Goal: Task Accomplishment & Management: Use online tool/utility

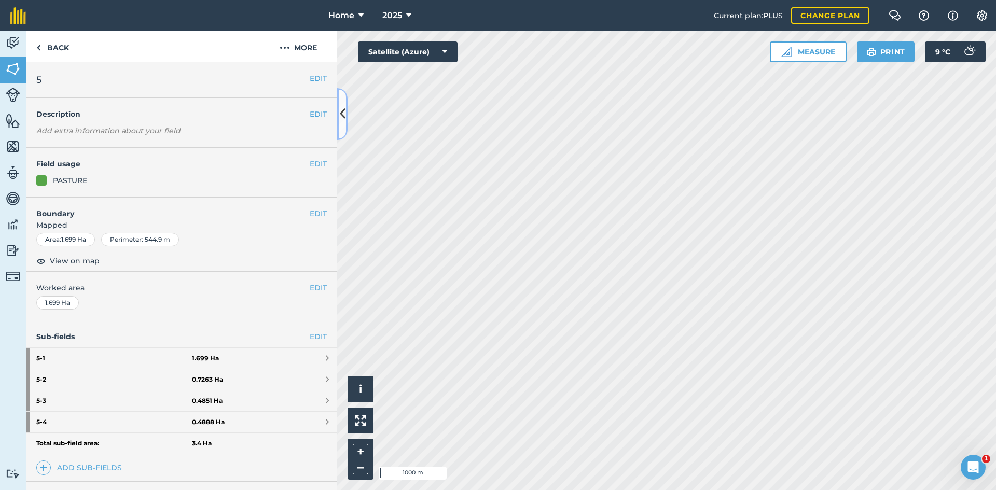
click at [345, 121] on button at bounding box center [342, 114] width 10 height 52
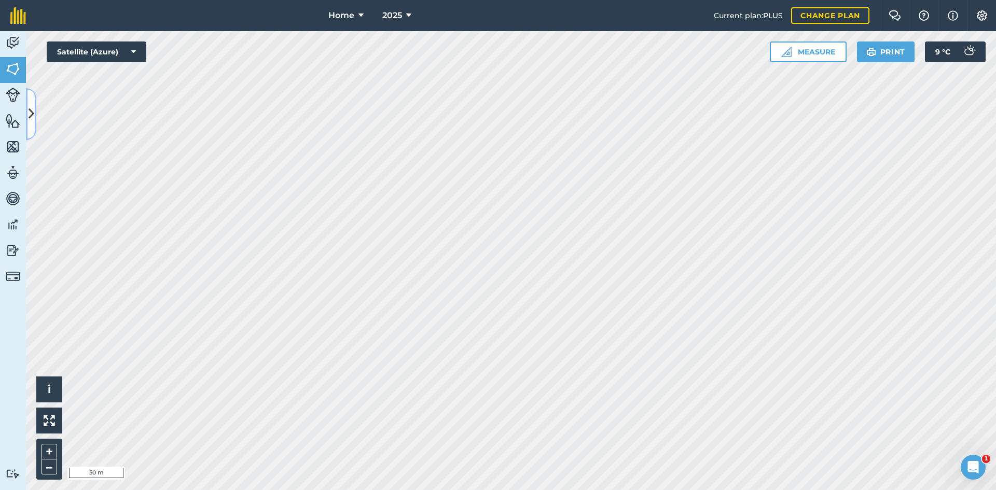
click at [32, 114] on icon at bounding box center [32, 114] width 6 height 18
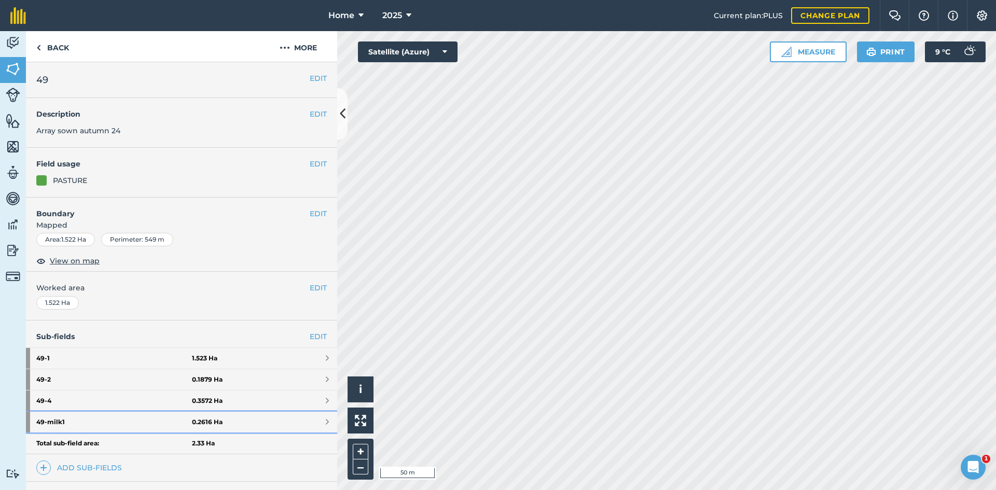
click at [176, 421] on strong "49 - milk1" at bounding box center [114, 422] width 156 height 21
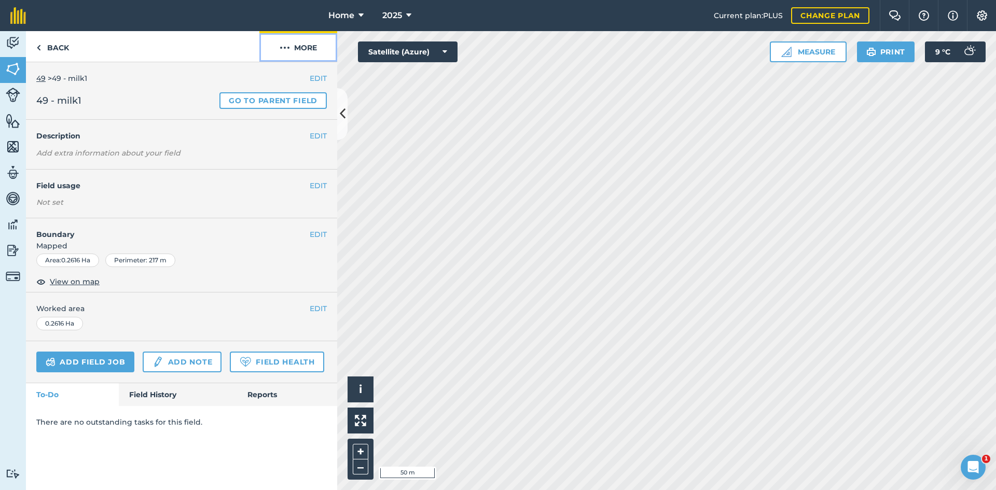
click at [312, 50] on button "More" at bounding box center [298, 46] width 78 height 31
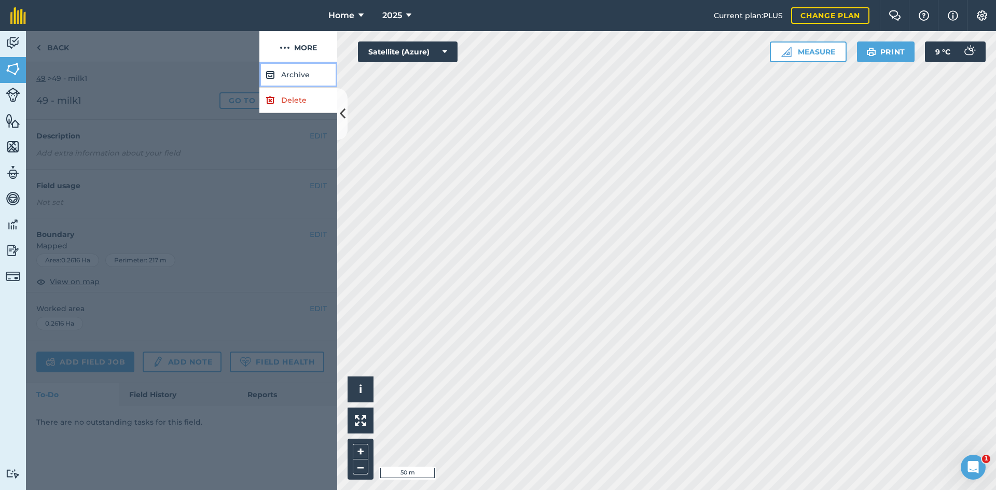
click at [298, 67] on button "Archive" at bounding box center [298, 74] width 78 height 25
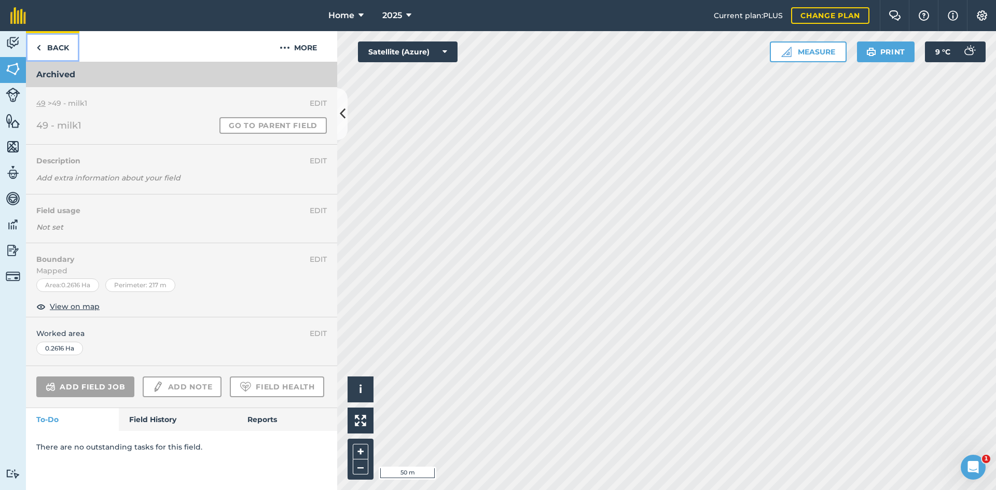
drag, startPoint x: 64, startPoint y: 44, endPoint x: 189, endPoint y: 297, distance: 282.8
click at [64, 43] on link "Back" at bounding box center [52, 46] width 53 height 31
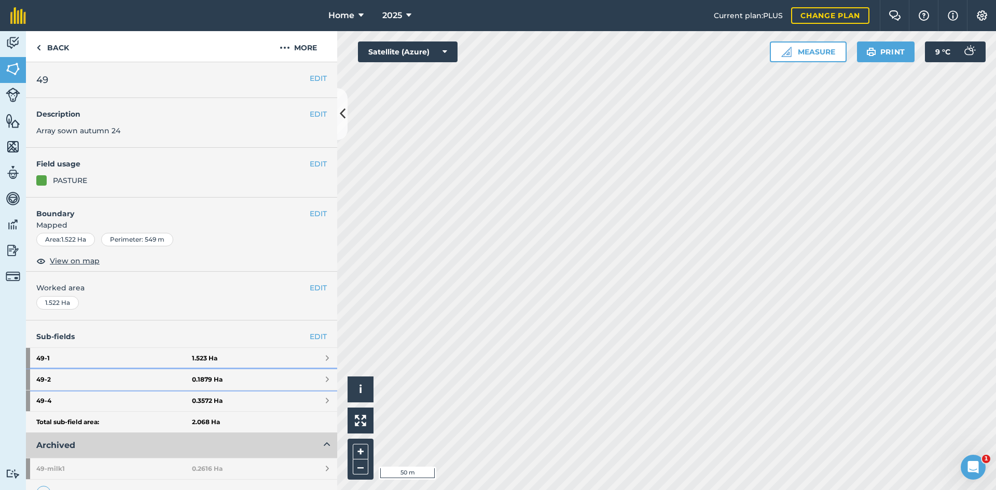
click at [207, 380] on strong "0.1879 Ha" at bounding box center [207, 380] width 31 height 8
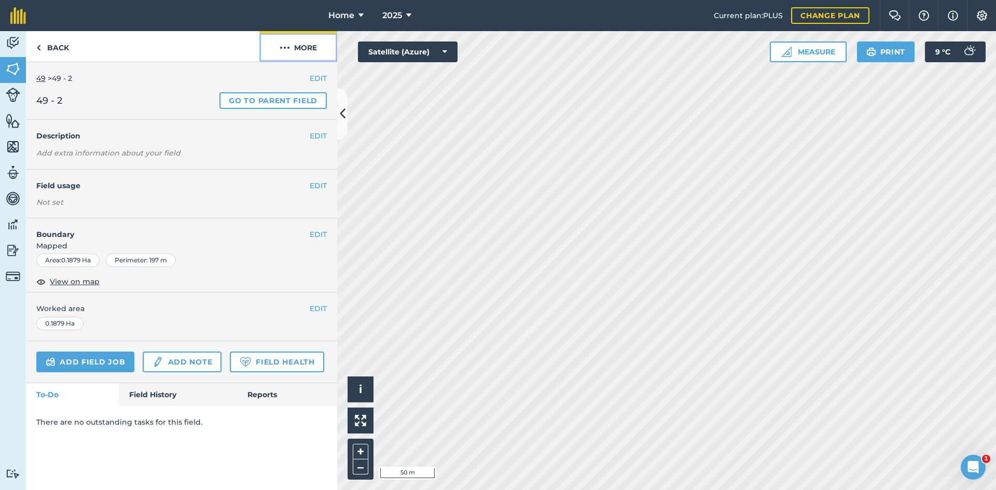
click at [294, 41] on button "More" at bounding box center [298, 46] width 78 height 31
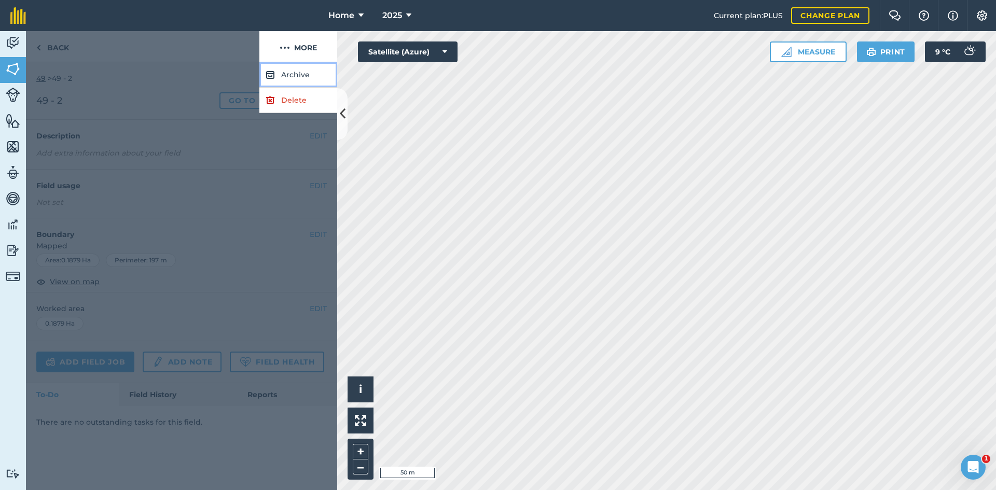
click at [299, 74] on button "Archive" at bounding box center [298, 74] width 78 height 25
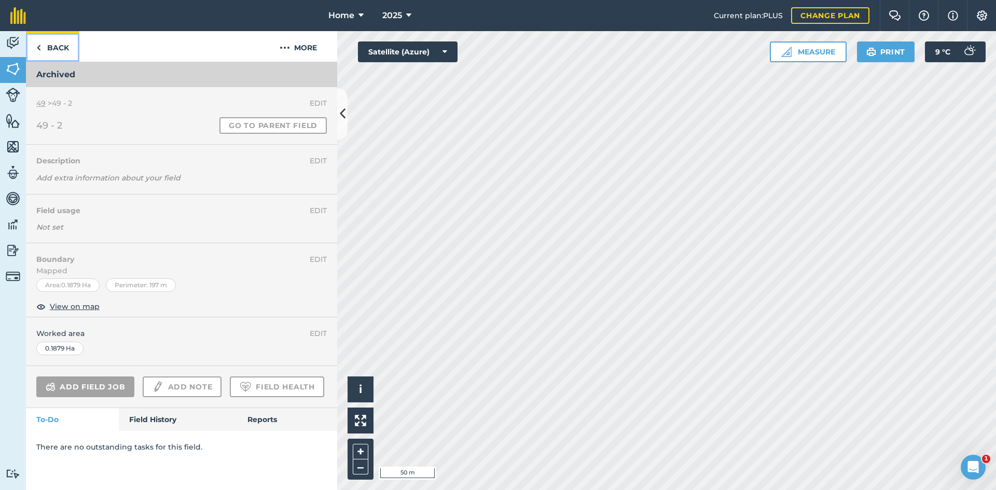
click at [64, 51] on link "Back" at bounding box center [52, 46] width 53 height 31
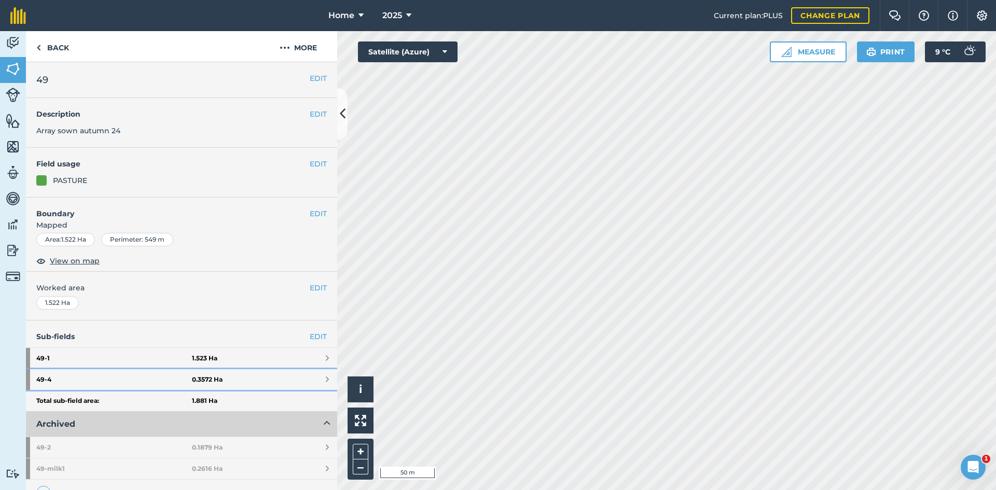
click at [218, 373] on link "49 - 4 0.3572 Ha" at bounding box center [181, 379] width 311 height 21
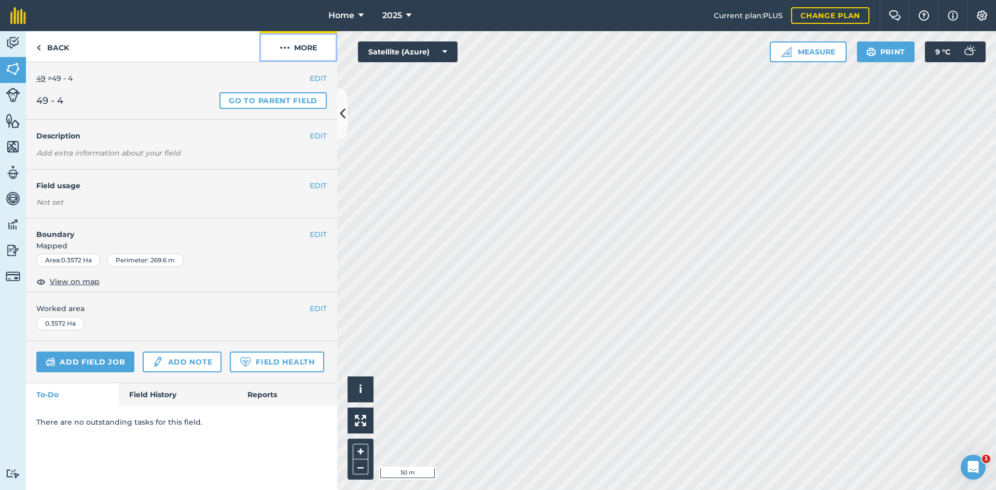
click at [316, 43] on button "More" at bounding box center [298, 46] width 78 height 31
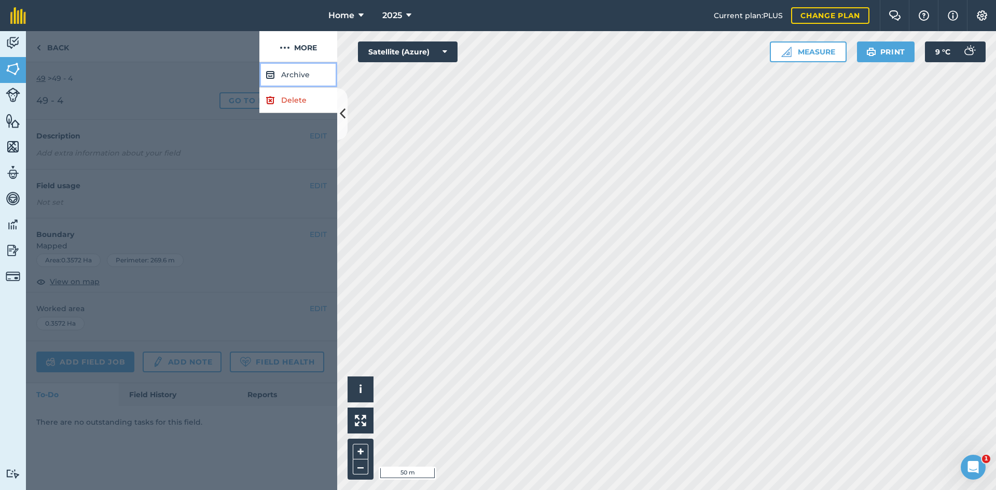
click at [299, 77] on button "Archive" at bounding box center [298, 74] width 78 height 25
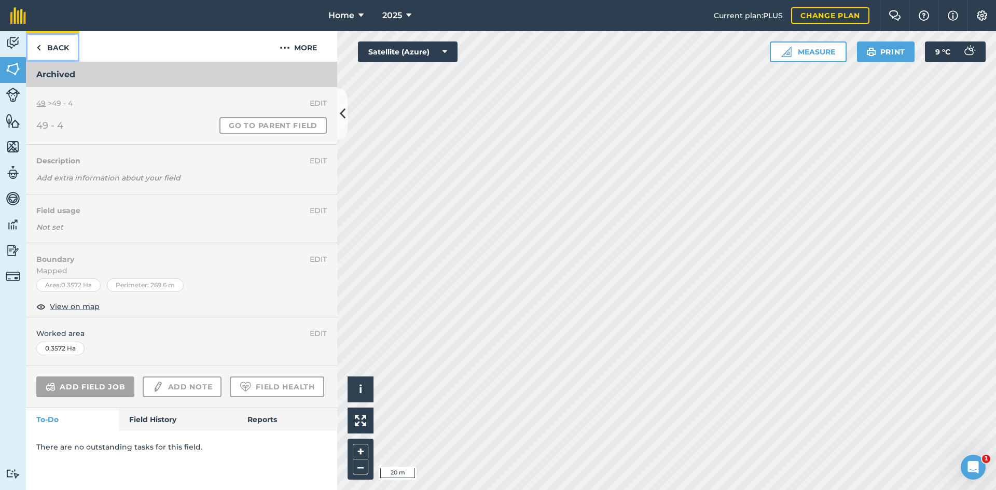
drag, startPoint x: 63, startPoint y: 46, endPoint x: 40, endPoint y: 94, distance: 53.8
click at [61, 45] on link "Back" at bounding box center [52, 46] width 53 height 31
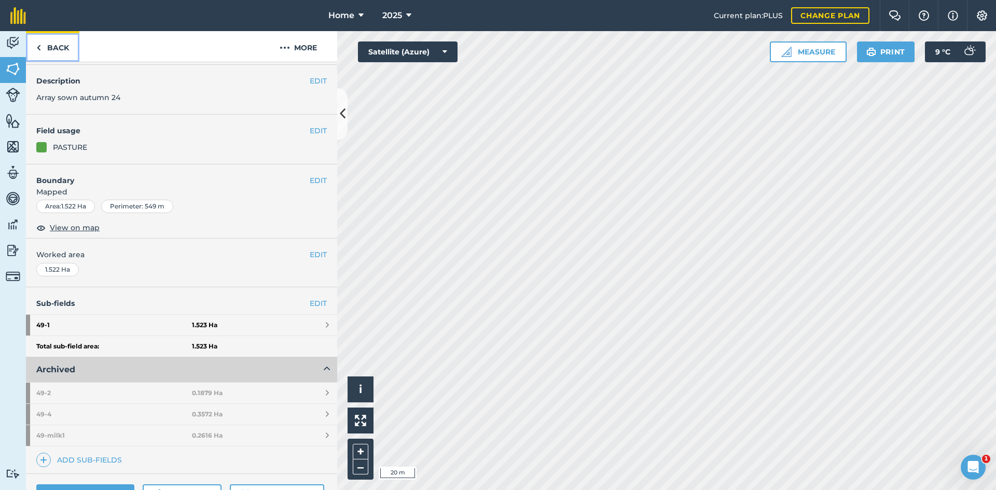
scroll to position [144, 0]
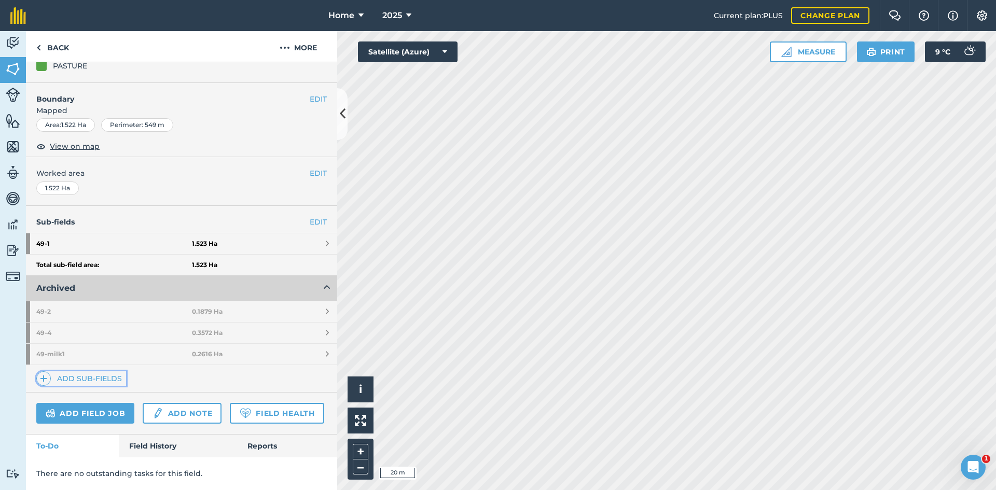
click at [104, 371] on link "Add sub-fields" at bounding box center [81, 378] width 90 height 15
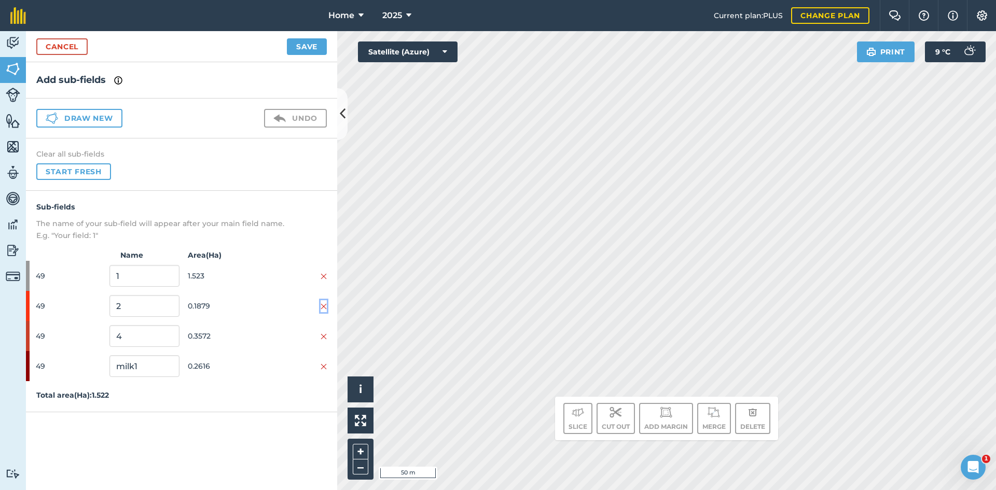
drag, startPoint x: 324, startPoint y: 303, endPoint x: 322, endPoint y: 309, distance: 5.6
click at [323, 304] on img at bounding box center [324, 306] width 6 height 8
click at [325, 304] on img at bounding box center [324, 306] width 6 height 8
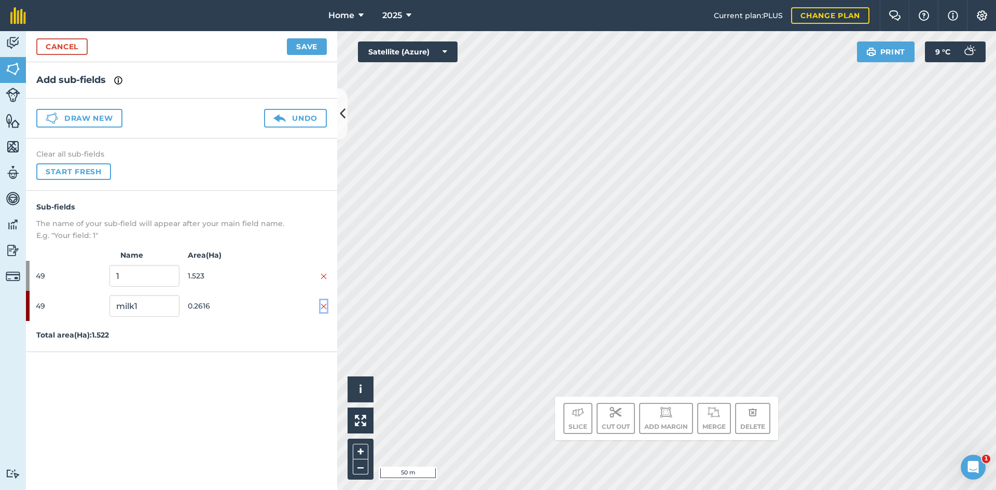
click at [325, 304] on img at bounding box center [324, 306] width 6 height 8
click at [105, 134] on div "Draw new Undo" at bounding box center [181, 119] width 311 height 40
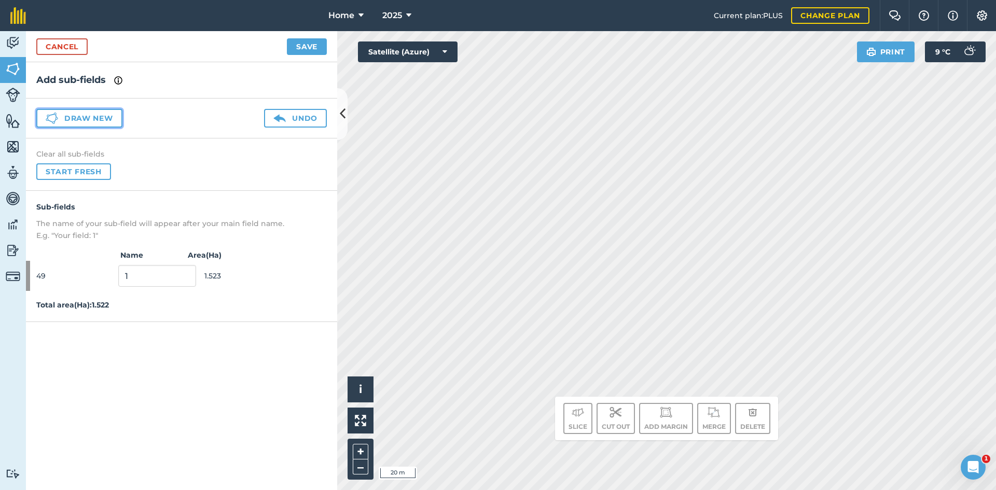
click at [100, 120] on button "Draw new" at bounding box center [79, 118] width 86 height 19
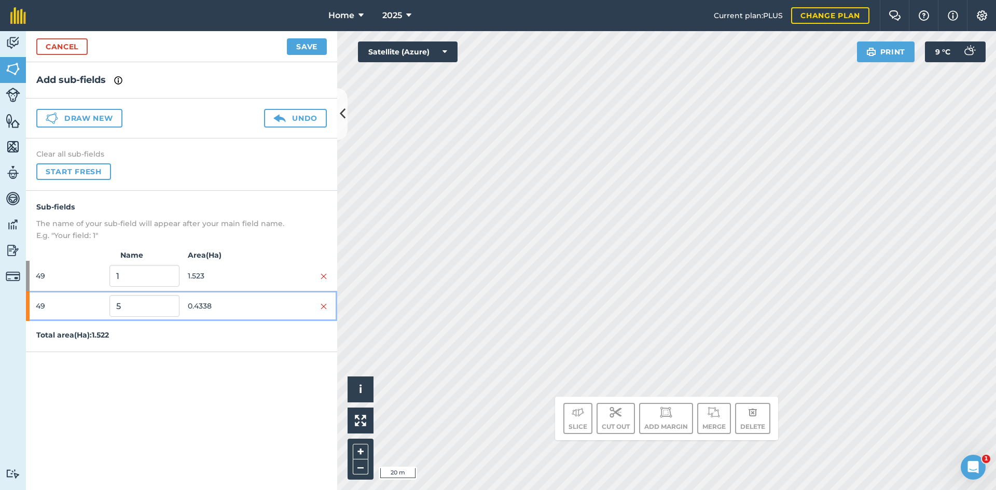
click at [210, 315] on span "0.4338" at bounding box center [223, 306] width 70 height 20
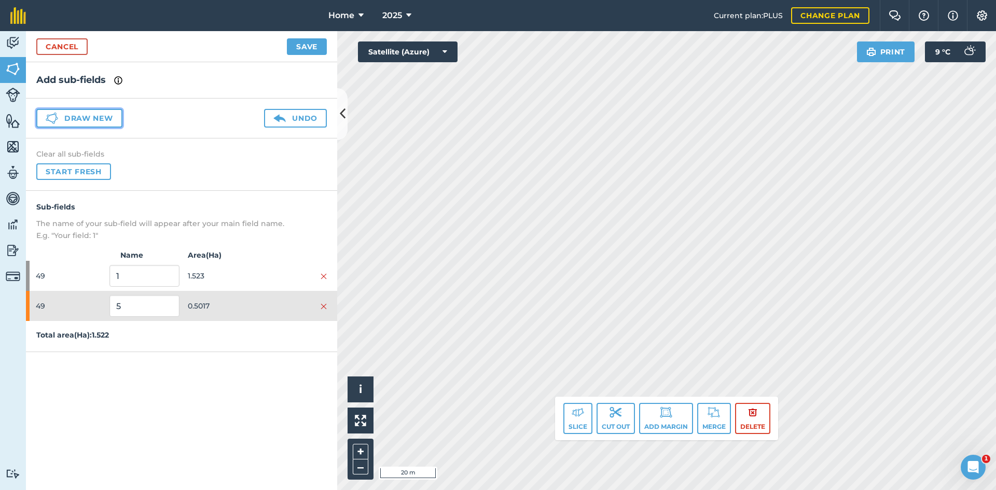
click at [94, 123] on button "Draw new" at bounding box center [79, 118] width 86 height 19
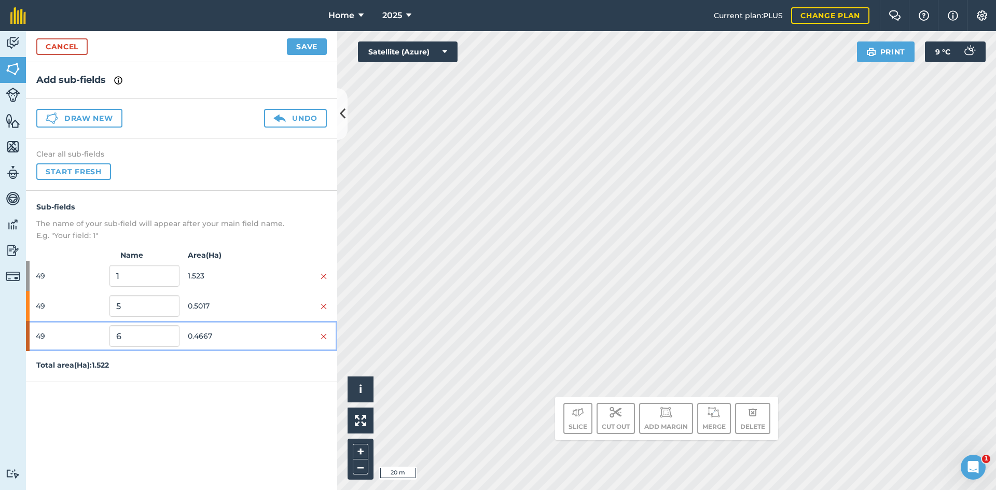
click at [247, 332] on span "0.4667" at bounding box center [223, 336] width 70 height 20
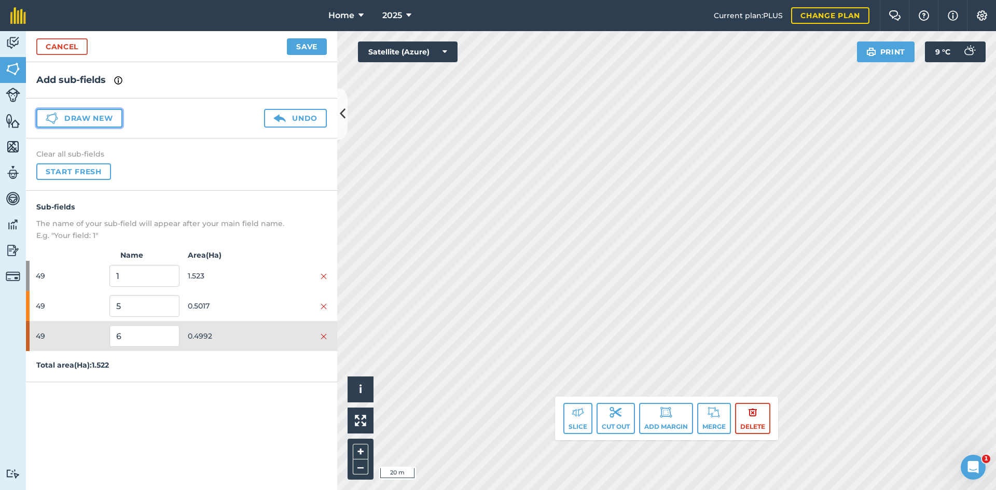
click at [84, 115] on button "Draw new" at bounding box center [79, 118] width 86 height 19
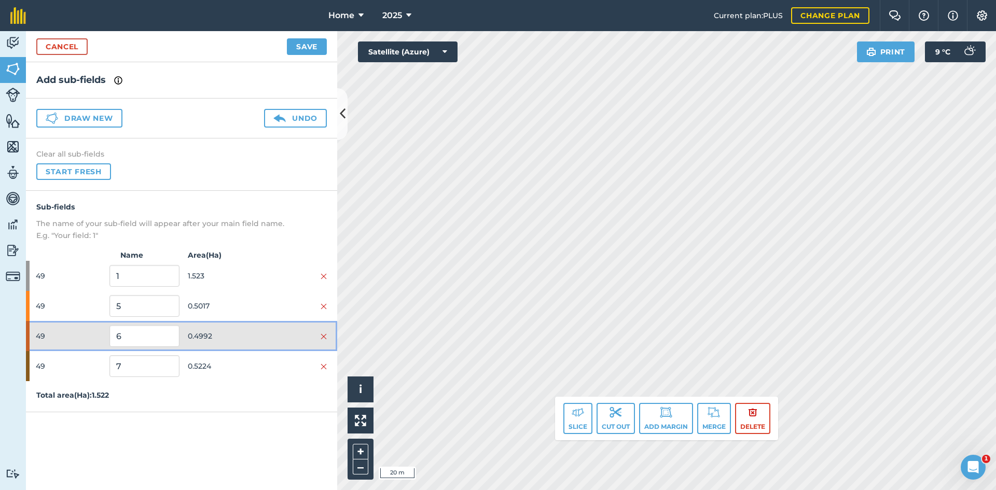
click at [239, 339] on span "0.4992" at bounding box center [223, 336] width 70 height 20
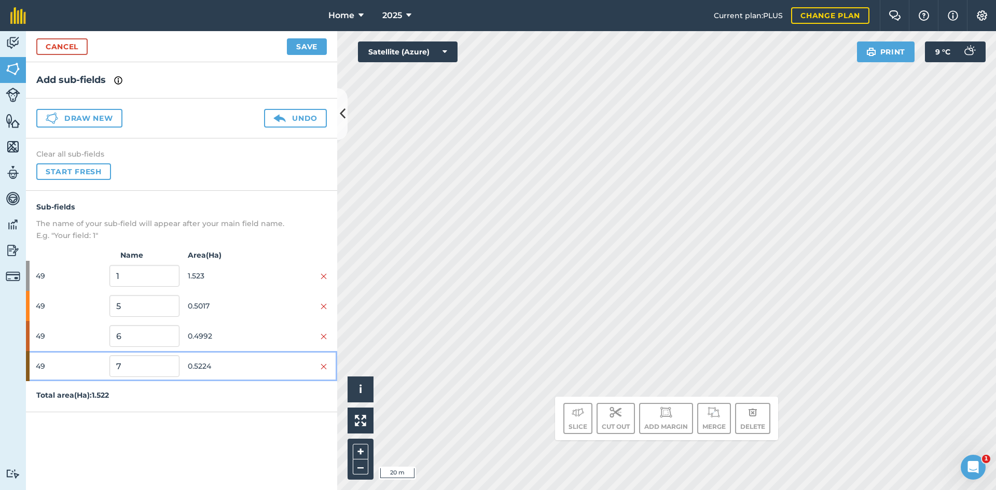
drag, startPoint x: 234, startPoint y: 359, endPoint x: 252, endPoint y: 355, distance: 18.7
click at [235, 359] on span "0.5224" at bounding box center [223, 366] width 70 height 20
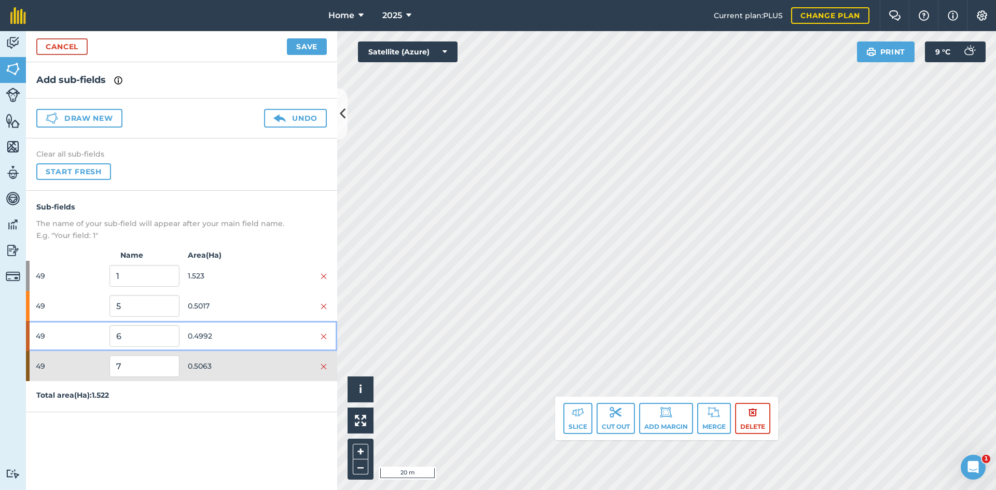
click at [240, 335] on span "0.4992" at bounding box center [223, 336] width 70 height 20
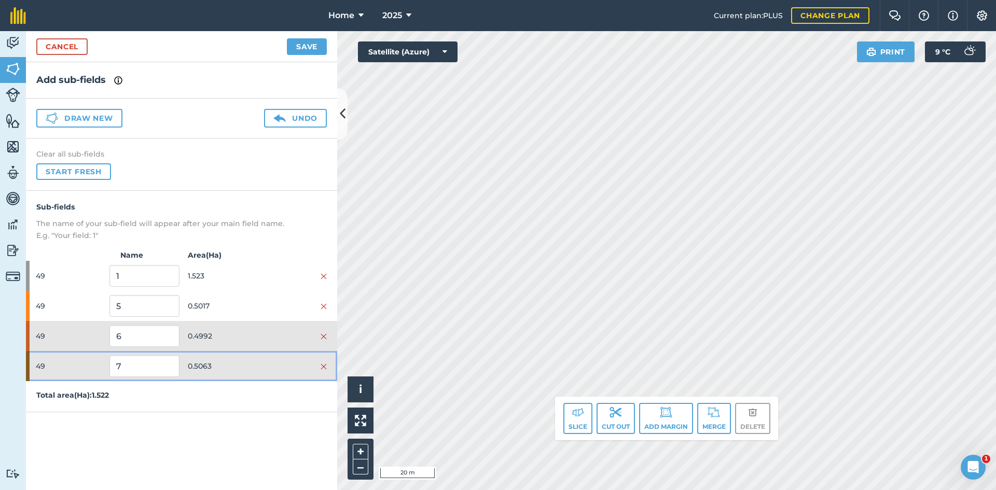
click at [217, 372] on div "49 7 0.5063" at bounding box center [181, 366] width 311 height 30
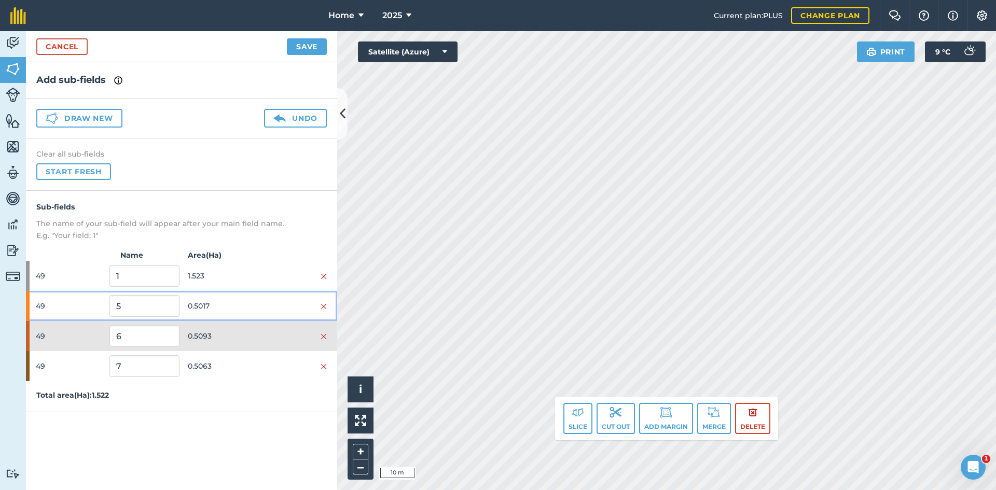
click at [242, 317] on div "49 5 0.5017" at bounding box center [181, 306] width 311 height 30
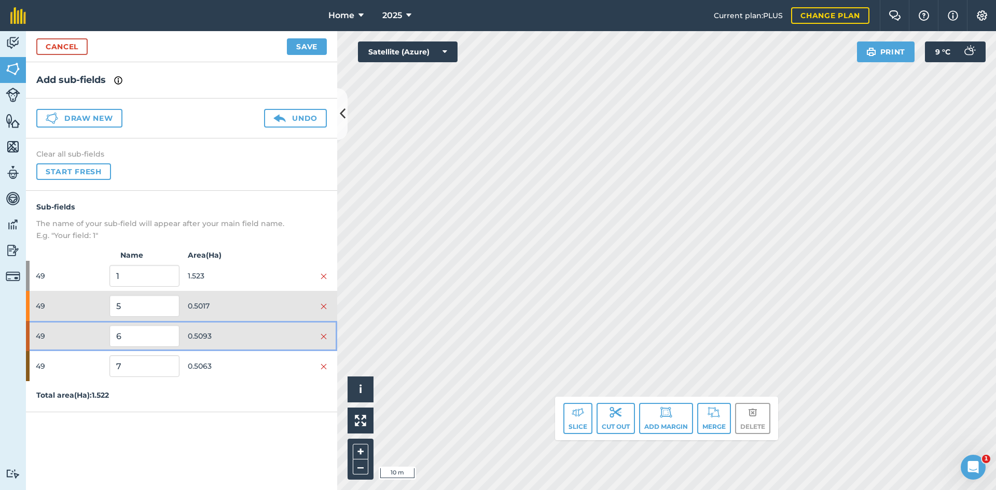
drag, startPoint x: 234, startPoint y: 335, endPoint x: 324, endPoint y: 261, distance: 116.1
click at [235, 335] on span "0.5093" at bounding box center [223, 336] width 70 height 20
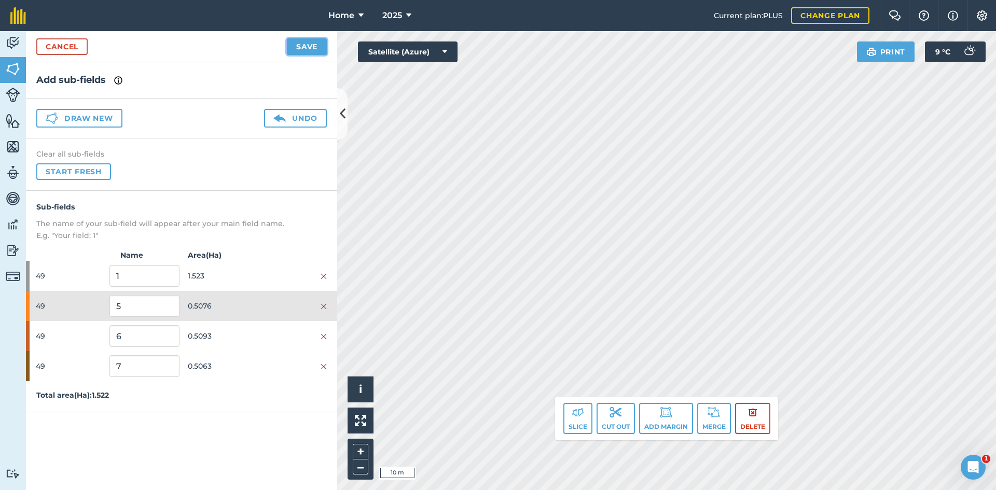
click at [314, 45] on button "Save" at bounding box center [307, 46] width 40 height 17
